Goal: Task Accomplishment & Management: Manage account settings

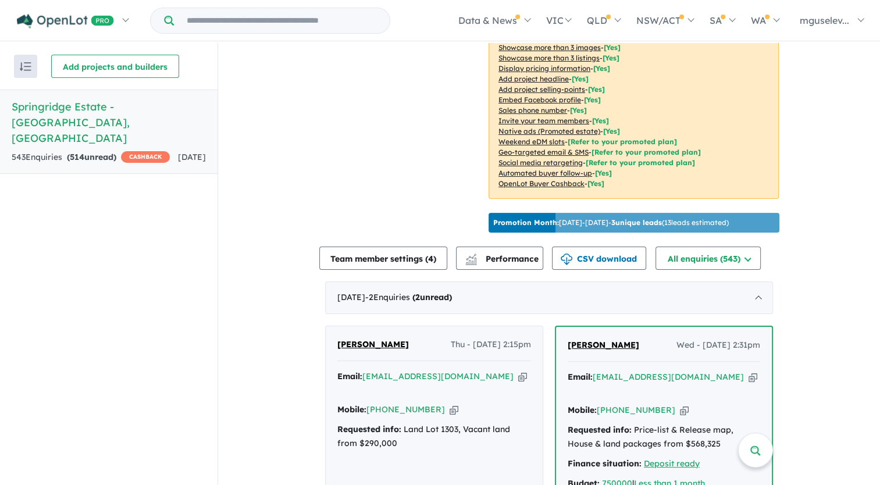
scroll to position [365, 0]
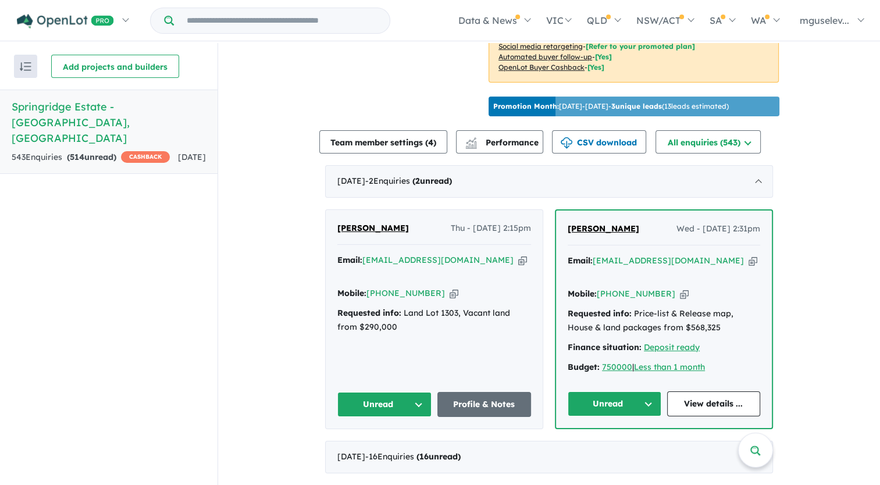
click at [518, 266] on icon "button" at bounding box center [522, 260] width 9 height 12
click at [480, 408] on link "Profile & Notes" at bounding box center [484, 404] width 94 height 25
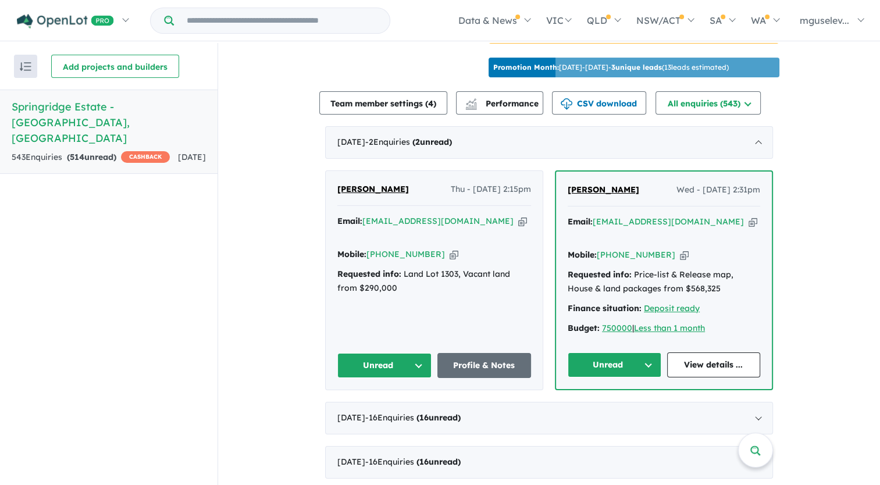
scroll to position [423, 0]
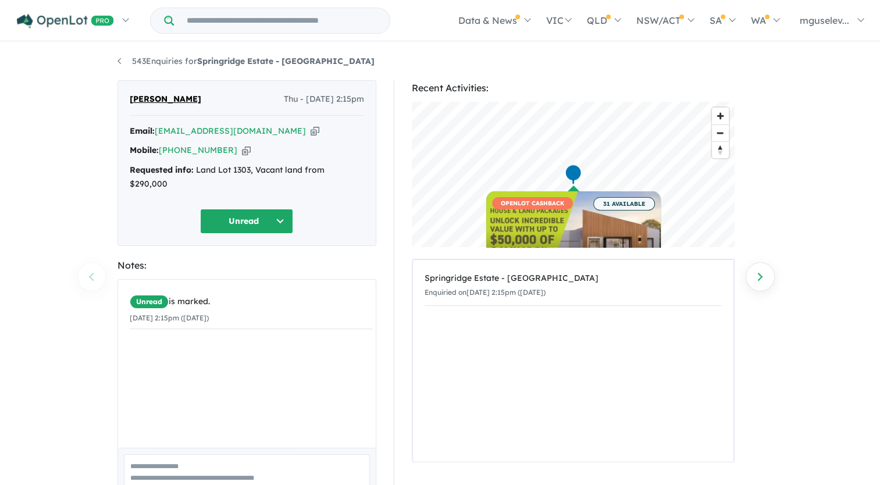
click at [242, 148] on icon "button" at bounding box center [246, 150] width 9 height 12
click at [311, 135] on icon "button" at bounding box center [315, 131] width 9 height 12
